Goal: Transaction & Acquisition: Download file/media

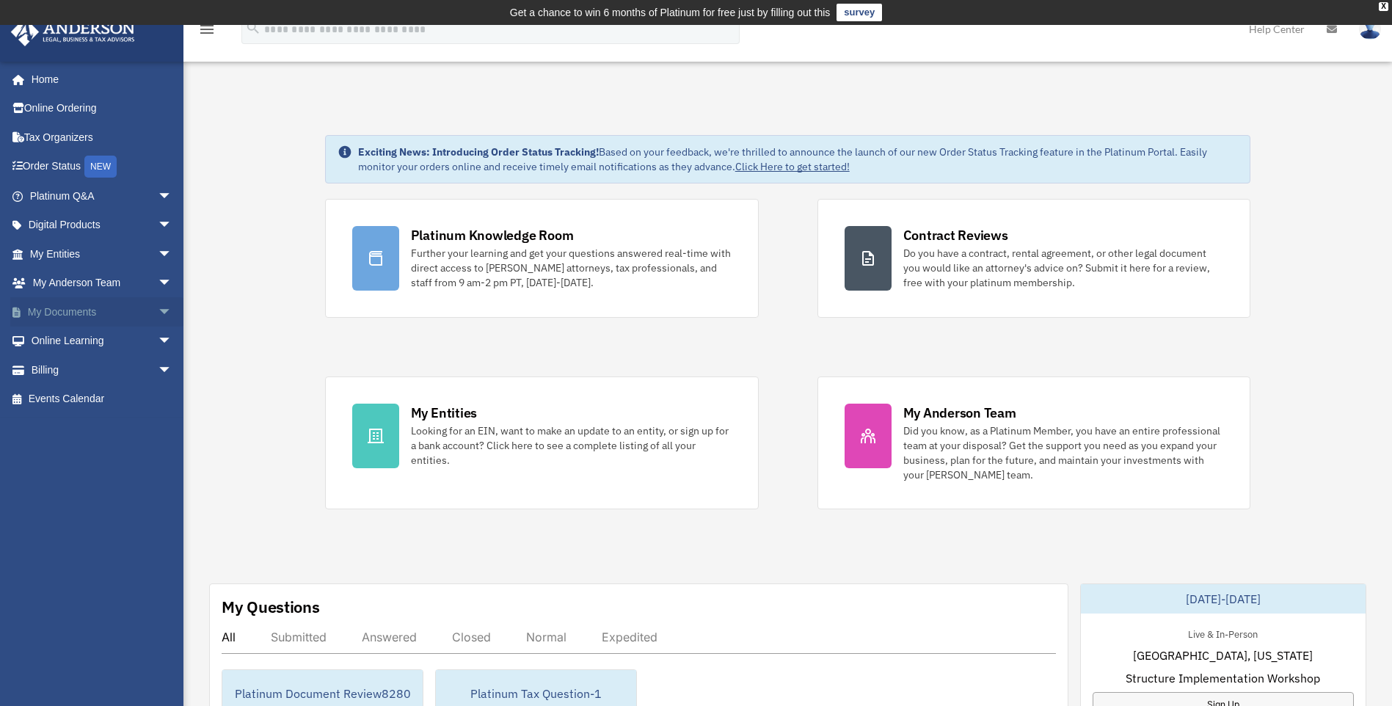
click at [158, 313] on span "arrow_drop_down" at bounding box center [172, 312] width 29 height 30
click at [59, 343] on link "Box" at bounding box center [108, 341] width 174 height 29
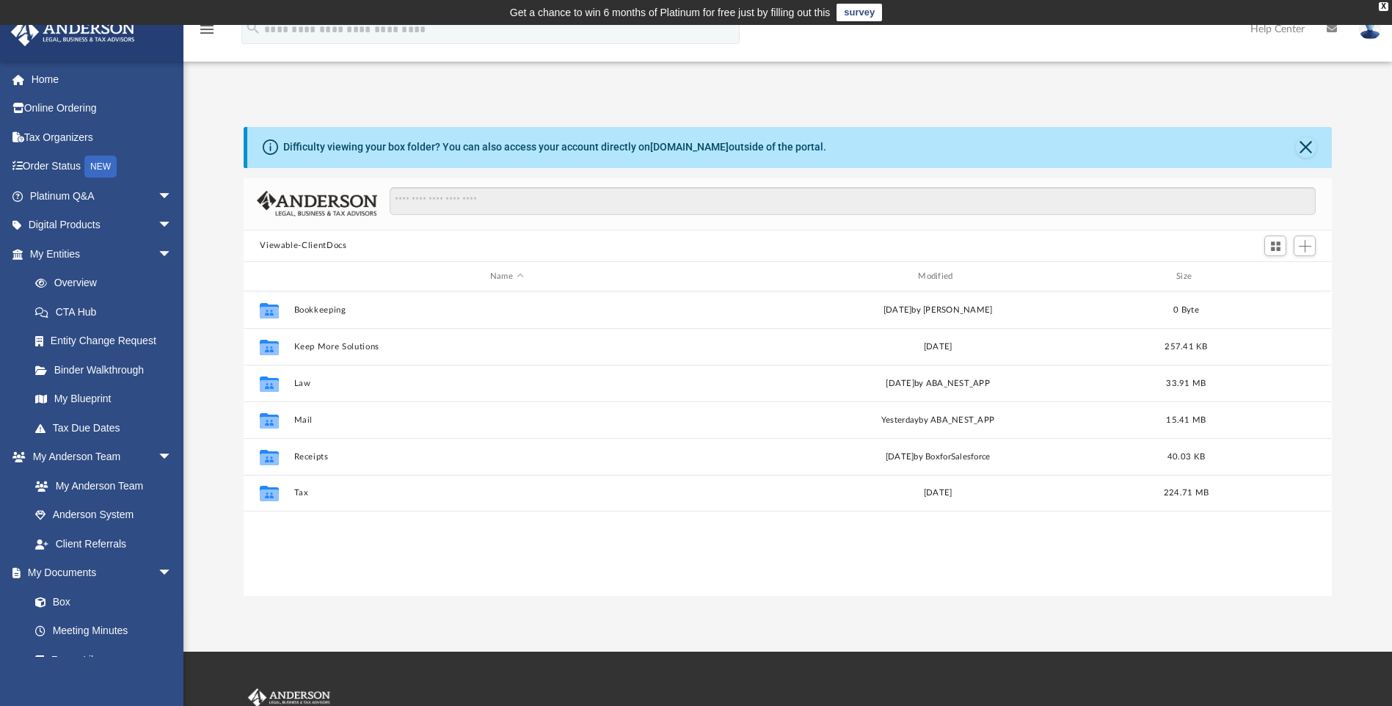
scroll to position [323, 1077]
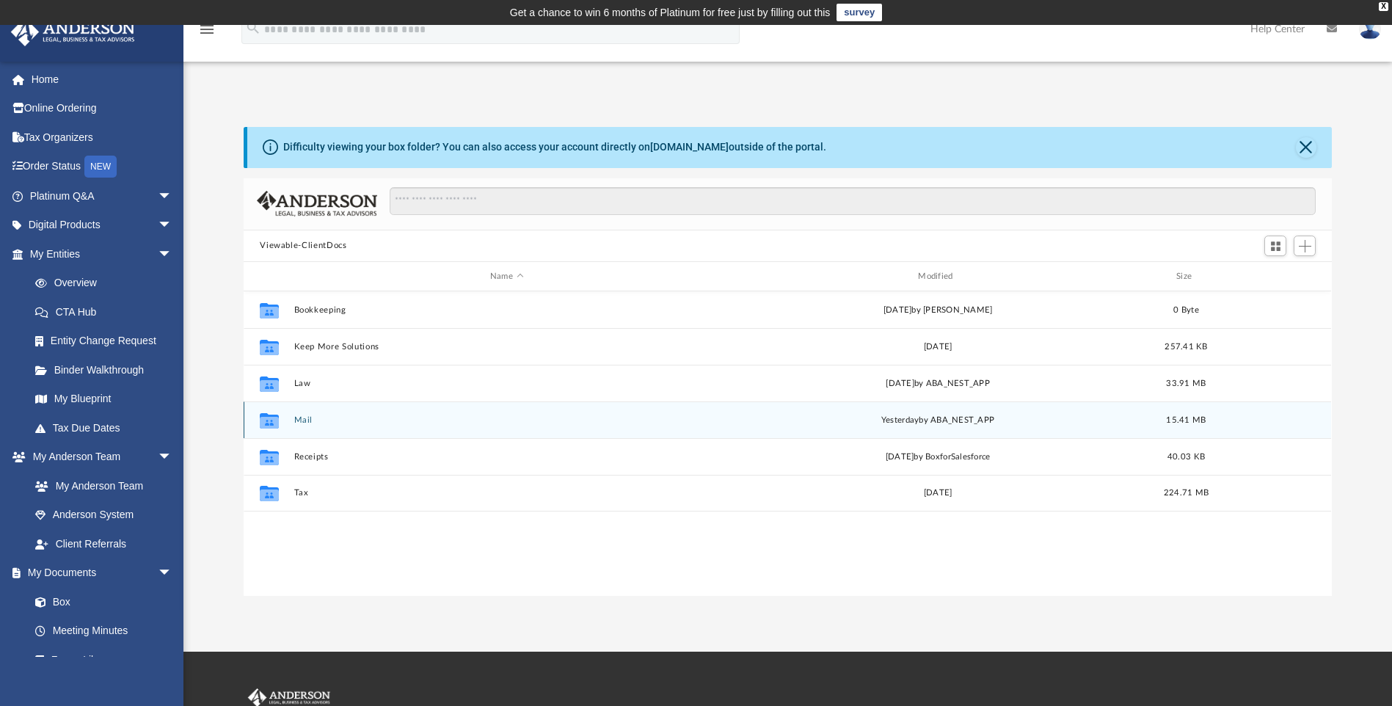
click at [305, 423] on button "Mail" at bounding box center [506, 420] width 425 height 10
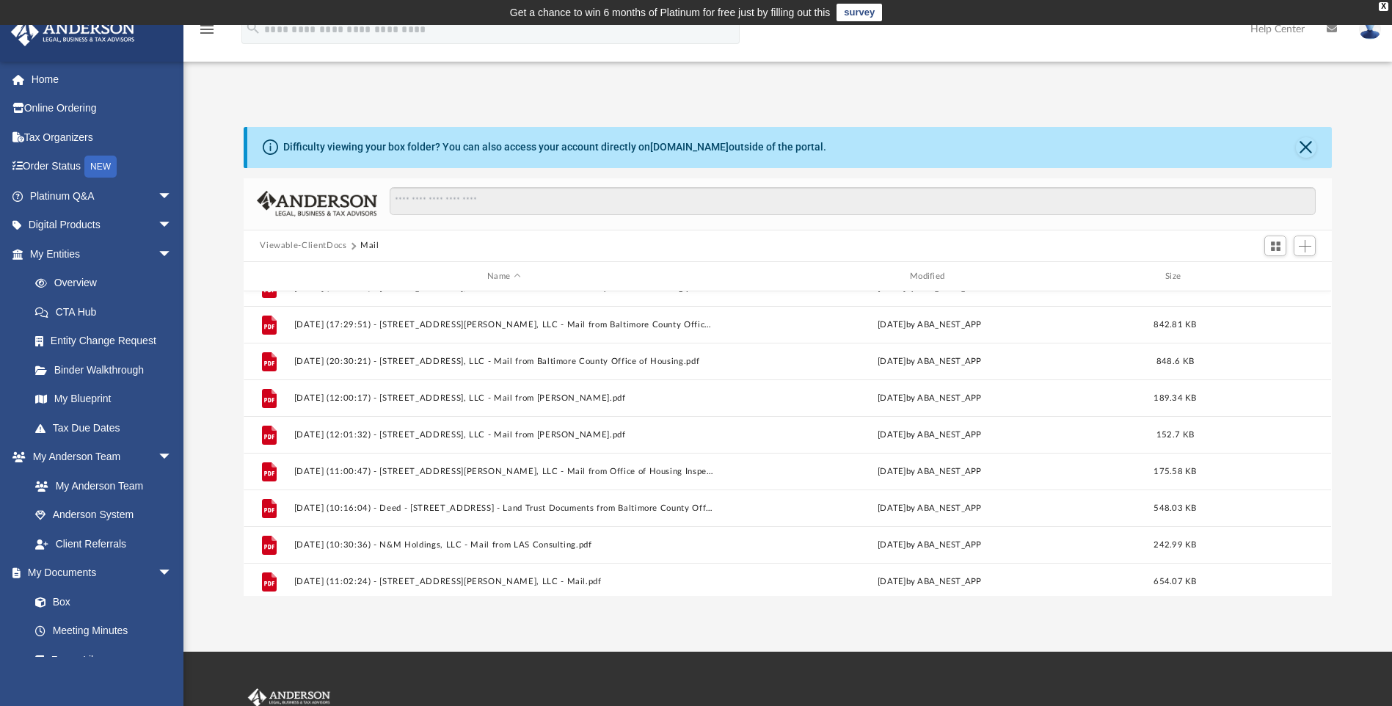
scroll to position [1201, 0]
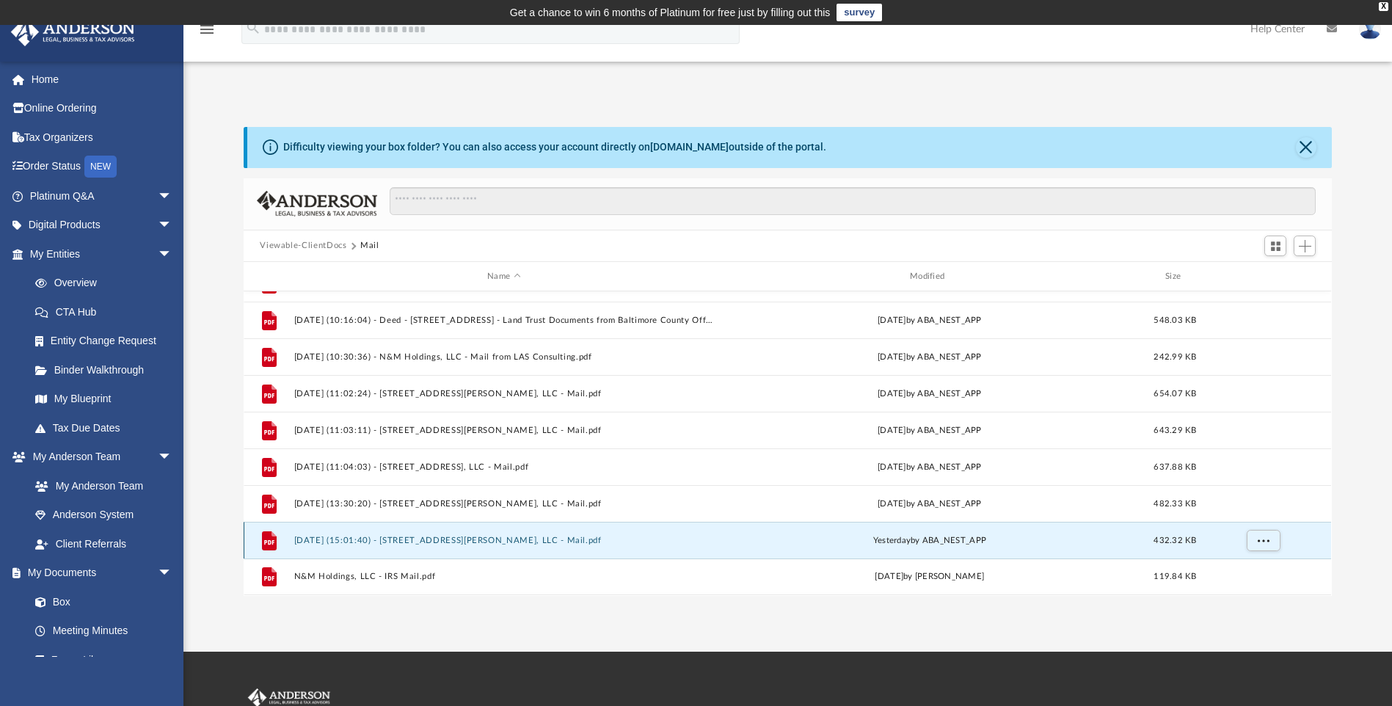
click at [499, 545] on button "2025.09.24 (15:01:40) - 3408 Gaither Rd, LLC - Mail.pdf" at bounding box center [504, 541] width 420 height 10
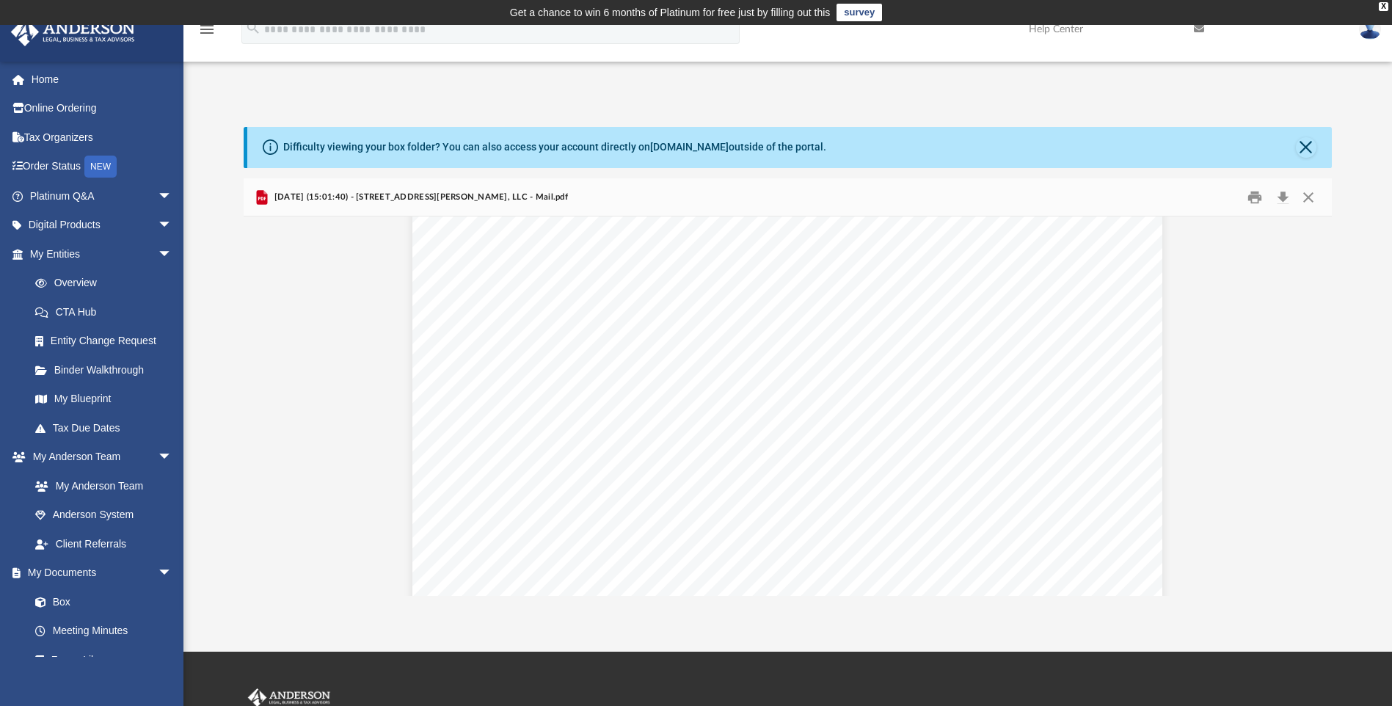
scroll to position [1447, 0]
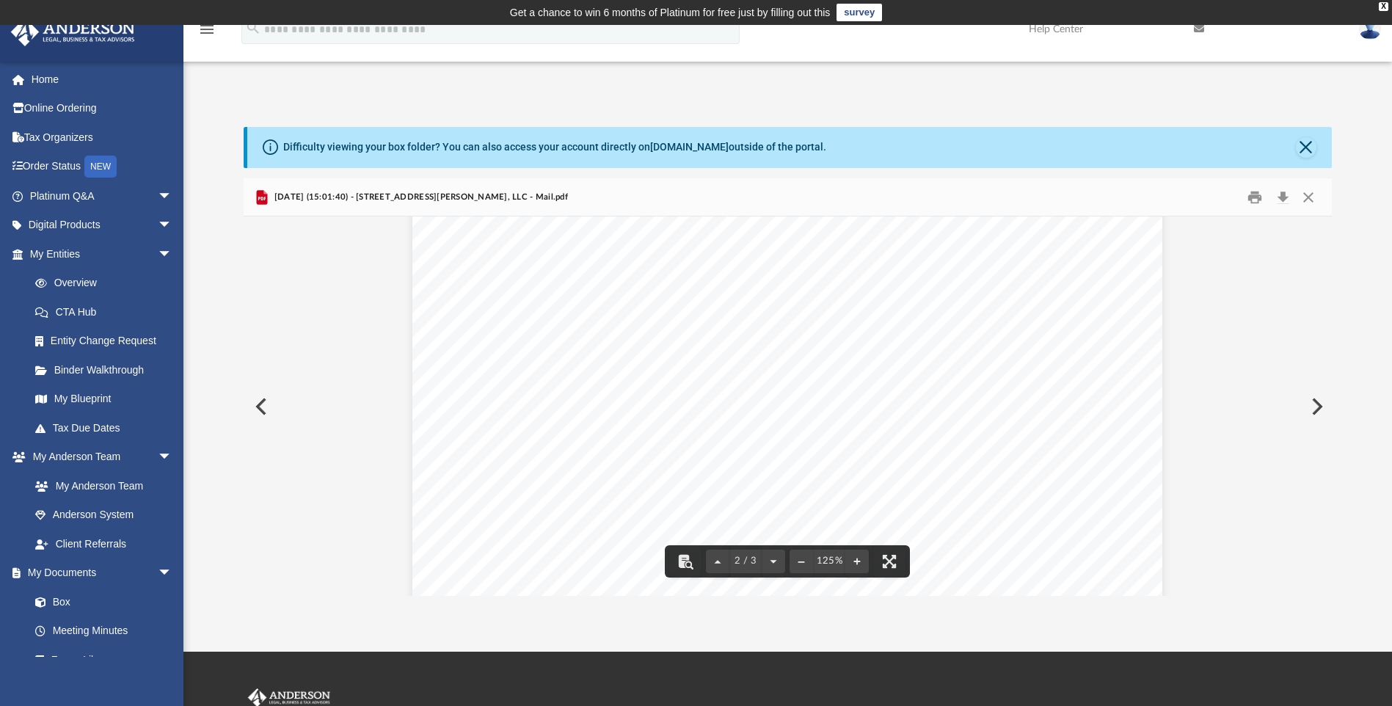
drag, startPoint x: 1328, startPoint y: 418, endPoint x: 1327, endPoint y: 431, distance: 12.5
click at [1327, 431] on div "2 / 3 125%" at bounding box center [788, 406] width 1088 height 379
drag, startPoint x: 1329, startPoint y: 422, endPoint x: 1329, endPoint y: 431, distance: 8.8
click at [1329, 431] on div "2 / 3 125%" at bounding box center [788, 406] width 1088 height 379
drag, startPoint x: 1326, startPoint y: 426, endPoint x: 1326, endPoint y: 446, distance: 19.8
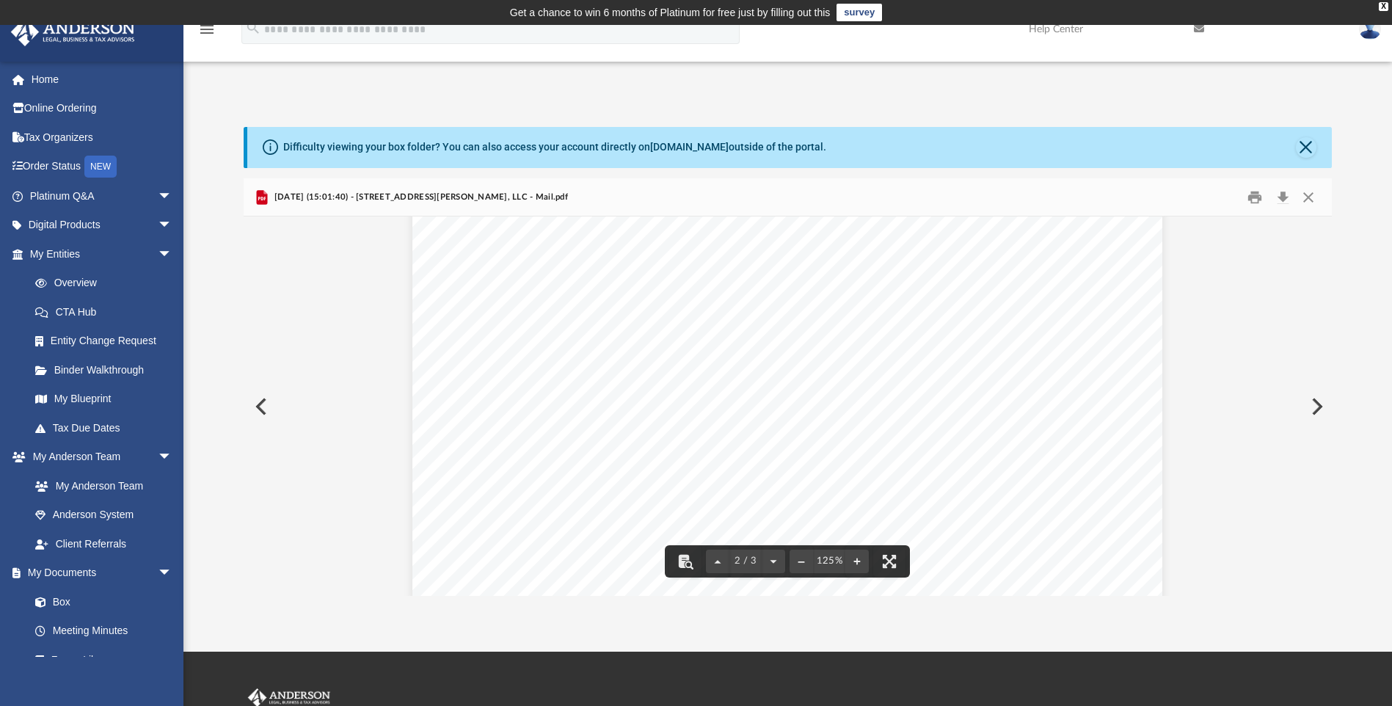
click at [1326, 446] on div "2 / 3 125%" at bounding box center [788, 406] width 1088 height 379
drag, startPoint x: 1325, startPoint y: 422, endPoint x: 1326, endPoint y: 460, distance: 38.2
click at [1326, 460] on div "2 / 3 125%" at bounding box center [788, 406] width 1088 height 379
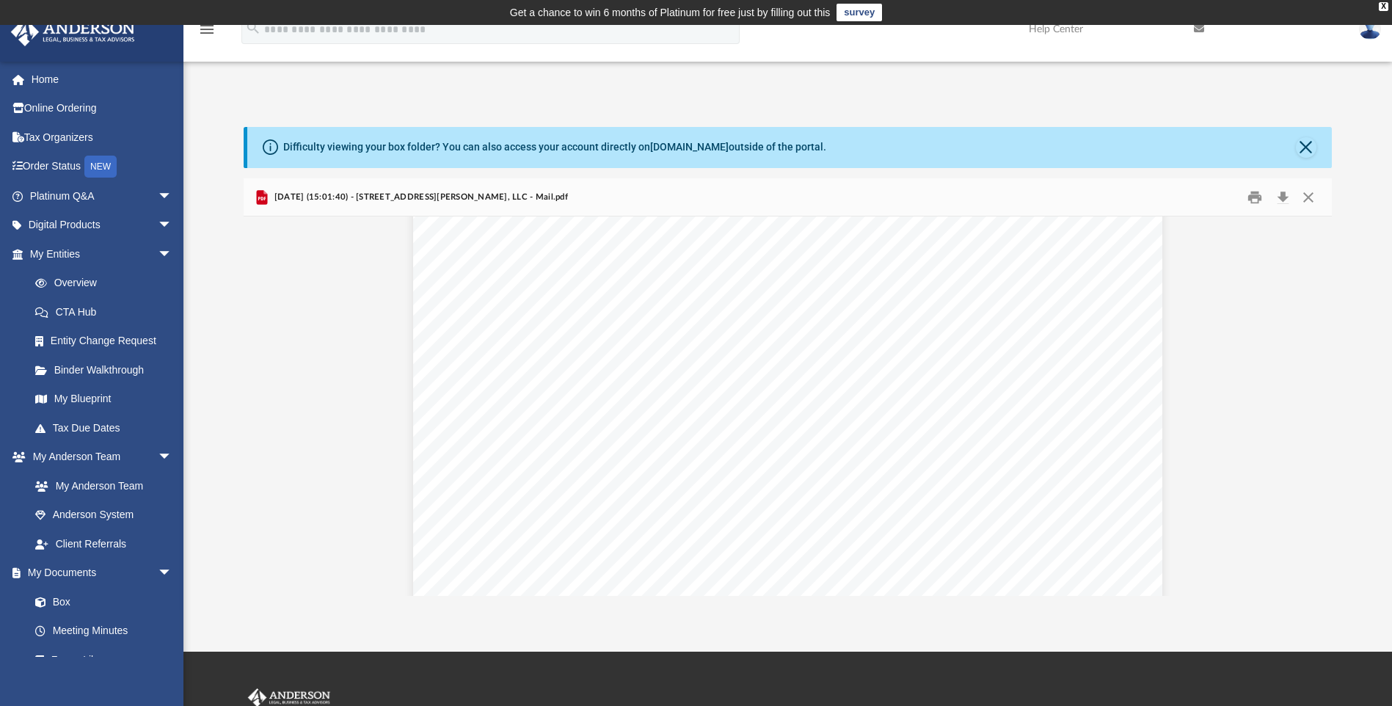
scroll to position [0, 0]
click at [1283, 200] on button "Download" at bounding box center [1283, 197] width 26 height 23
click at [1310, 200] on button "Close" at bounding box center [1308, 197] width 26 height 23
